Goal: Information Seeking & Learning: Learn about a topic

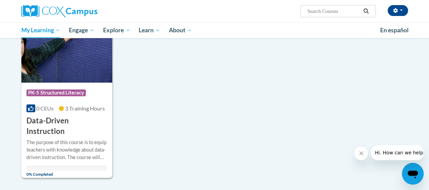
scroll to position [145, 0]
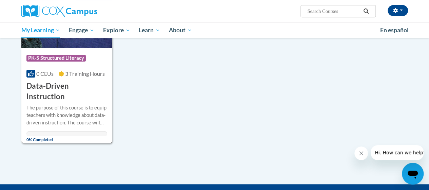
click at [58, 85] on h3 "Data-Driven Instruction" at bounding box center [66, 91] width 81 height 21
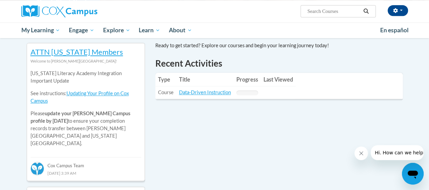
scroll to position [224, 0]
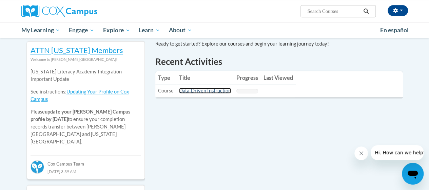
click at [208, 92] on link "Data-Driven Instruction" at bounding box center [205, 91] width 52 height 6
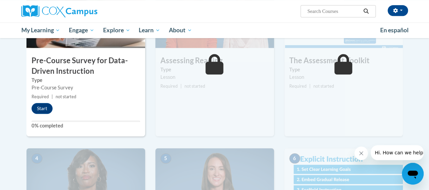
click at [208, 92] on div "2 Assessing Reading Type Lesson Required | not started Start Details Feedback" at bounding box center [214, 58] width 119 height 156
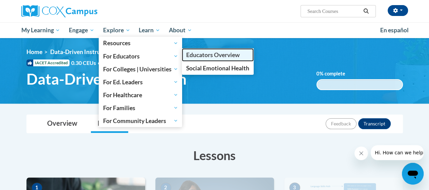
click at [204, 55] on span "Educators Overview" at bounding box center [213, 54] width 54 height 7
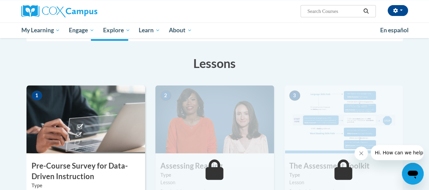
scroll to position [128, 0]
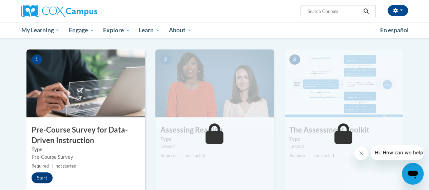
click at [289, 160] on div "3 The Assessment Toolkit Type Lesson Required | not started Start Details Feedb…" at bounding box center [343, 127] width 119 height 156
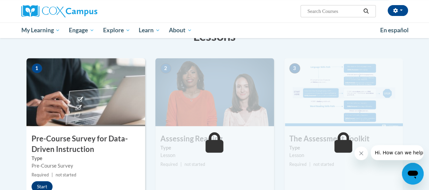
scroll to position [0, 0]
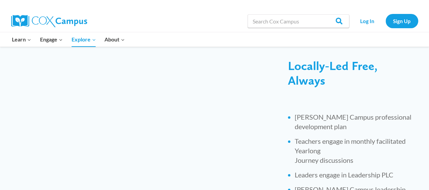
scroll to position [270, 0]
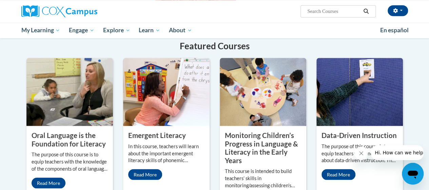
scroll to position [553, 0]
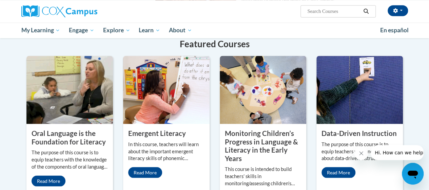
click at [95, 138] on div "Oral Language is the Foundation for Literacy The purpose of this course is to e…" at bounding box center [69, 158] width 87 height 68
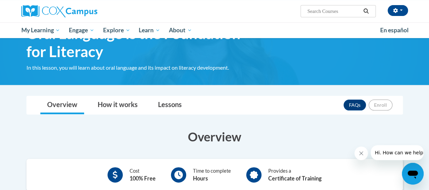
scroll to position [40, 0]
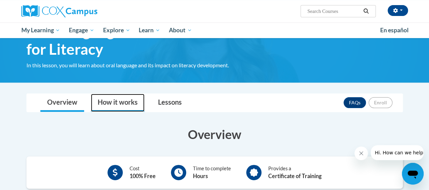
click at [120, 98] on link "How it works" at bounding box center [118, 103] width 54 height 18
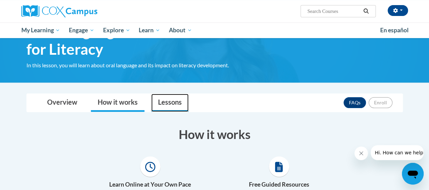
click at [165, 102] on link "Lessons" at bounding box center [169, 103] width 37 height 18
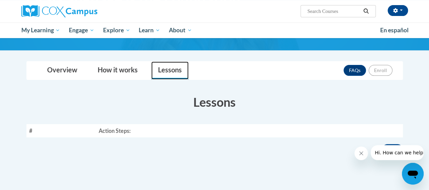
scroll to position [72, 0]
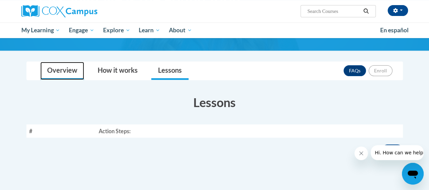
click at [64, 70] on link "Overview" at bounding box center [62, 71] width 44 height 18
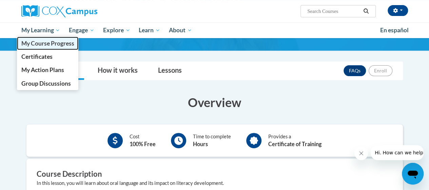
click at [42, 42] on span "My Course Progress" at bounding box center [47, 43] width 53 height 7
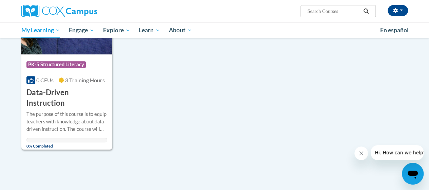
scroll to position [138, 0]
click at [62, 92] on h3 "Data-Driven Instruction" at bounding box center [66, 98] width 81 height 21
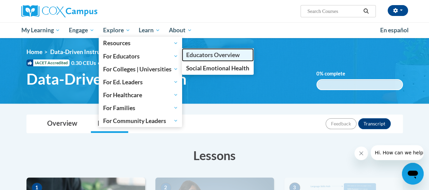
click at [209, 53] on span "Educators Overview" at bounding box center [213, 54] width 54 height 7
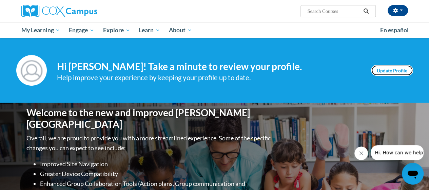
click at [388, 71] on link "Update Profile" at bounding box center [392, 70] width 42 height 11
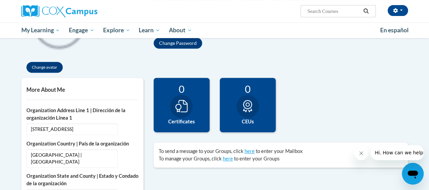
scroll to position [118, 0]
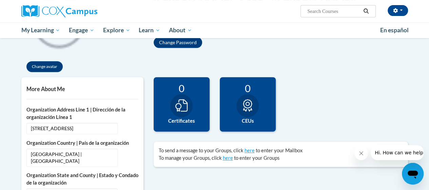
click at [174, 113] on div at bounding box center [181, 105] width 22 height 23
click at [181, 108] on icon at bounding box center [181, 105] width 12 height 12
click at [245, 108] on icon at bounding box center [248, 105] width 12 height 12
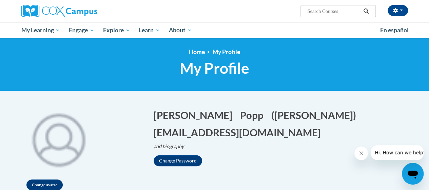
scroll to position [0, 0]
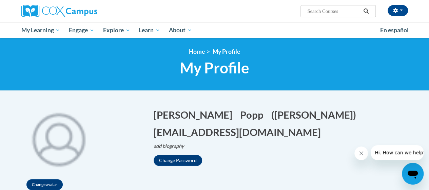
click at [315, 12] on input "Search..." at bounding box center [334, 11] width 54 height 8
type input "oral language"
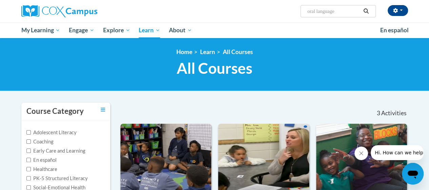
click at [342, 12] on input "oral language" at bounding box center [334, 11] width 54 height 8
type input "o"
type input "3 domains"
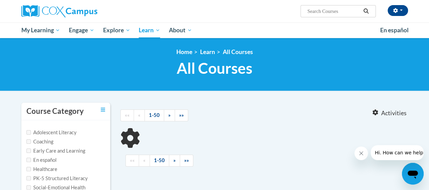
type input "3 domains"
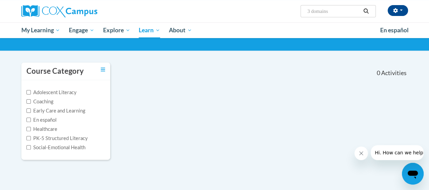
scroll to position [63, 0]
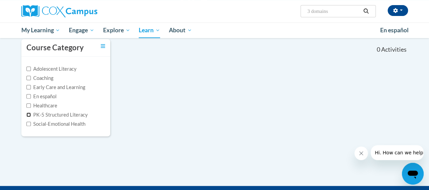
click at [27, 115] on input "PK-5 Structured Literacy" at bounding box center [28, 114] width 4 height 4
checkbox input "true"
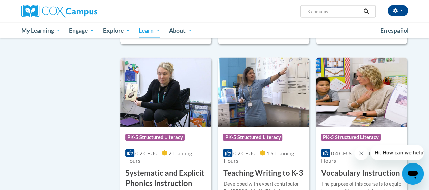
scroll to position [640, 0]
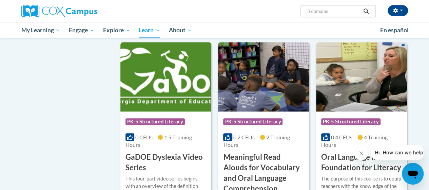
scroll to position [276, 0]
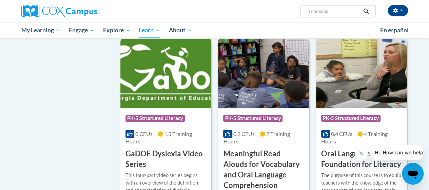
click at [176, 132] on span "1.5 Training Hours" at bounding box center [159, 137] width 67 height 14
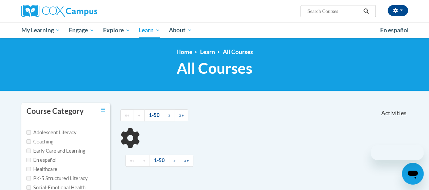
scroll to position [170, 0]
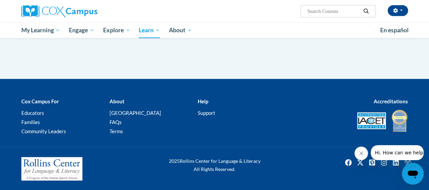
type input "3 domains"
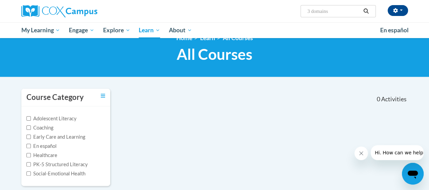
scroll to position [13, 0]
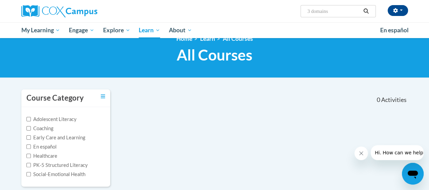
click at [144, 119] on div "Course Category Adolescent Literacy Coaching Early Care and Learning En español…" at bounding box center [214, 142] width 397 height 106
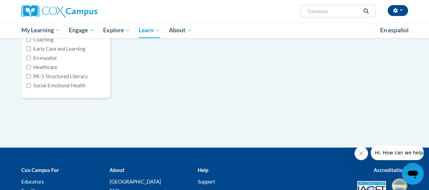
scroll to position [101, 0]
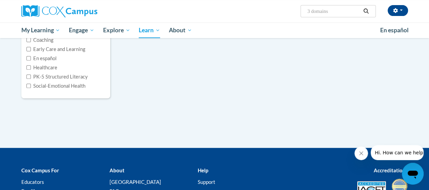
click at [213, 140] on div "Course Category Adolescent Literacy Coaching Early Care and Learning En español…" at bounding box center [214, 74] width 397 height 148
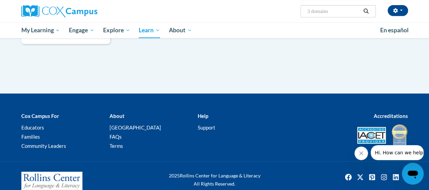
scroll to position [163, 0]
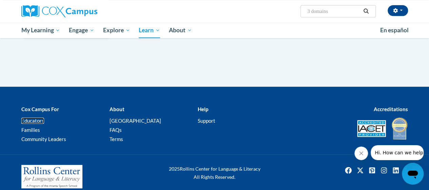
click at [34, 119] on link "Educators" at bounding box center [32, 120] width 23 height 6
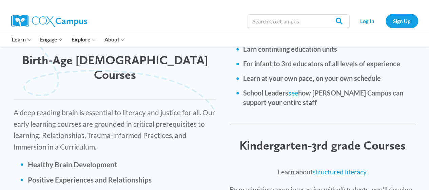
scroll to position [931, 0]
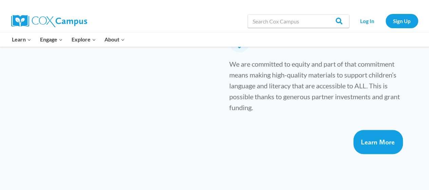
click at [206, 89] on div "Always Free, Unlimited Access We are committed to equity and part of that commi…" at bounding box center [310, 74] width 216 height 98
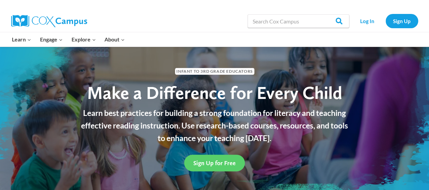
scroll to position [0, 0]
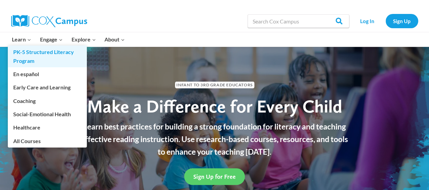
click at [26, 53] on link "PK-5 Structured Literacy Program" at bounding box center [47, 56] width 79 height 22
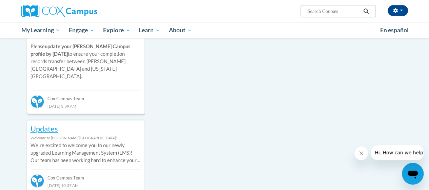
scroll to position [290, 0]
